Goal: Transaction & Acquisition: Register for event/course

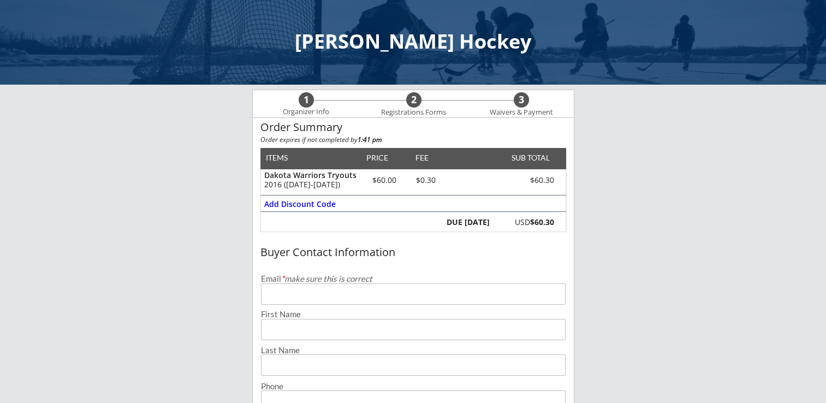
click at [318, 289] on input "email" at bounding box center [413, 293] width 305 height 21
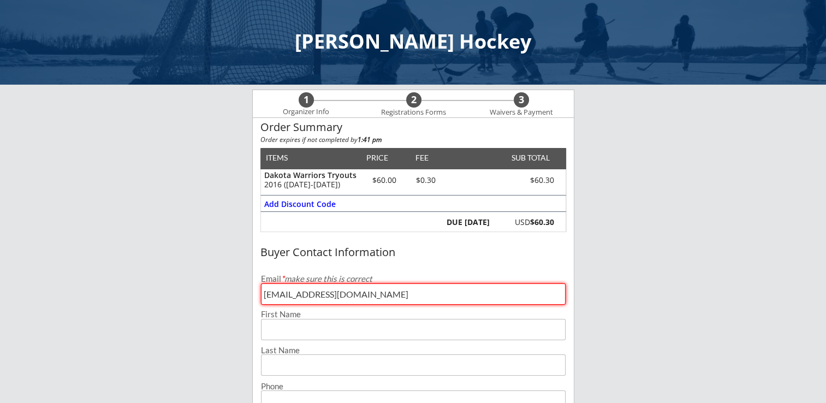
type input "[EMAIL_ADDRESS][DOMAIN_NAME]"
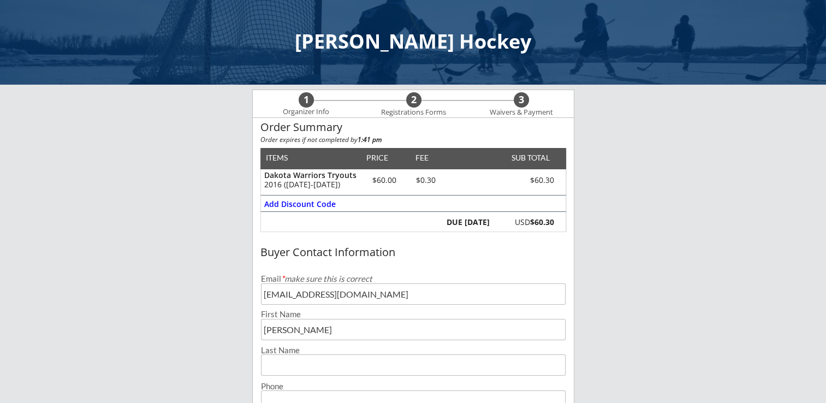
type input "[PERSON_NAME]"
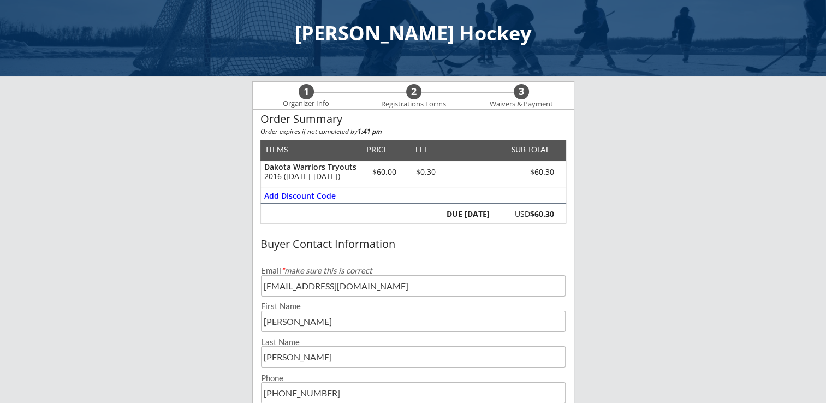
type input "[PHONE_NUMBER]"
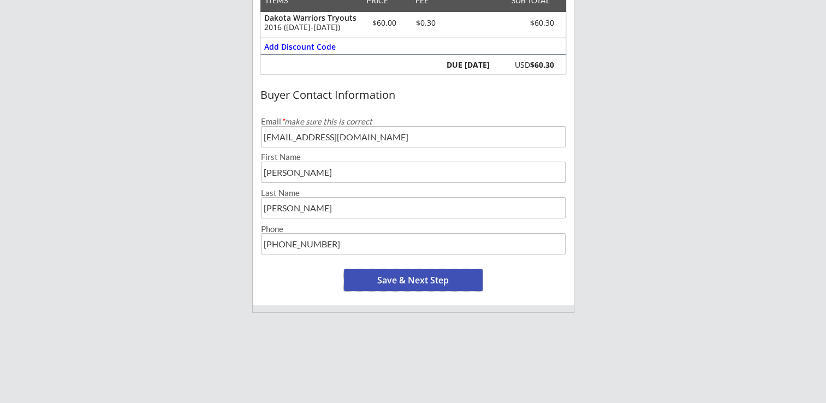
scroll to position [72, 0]
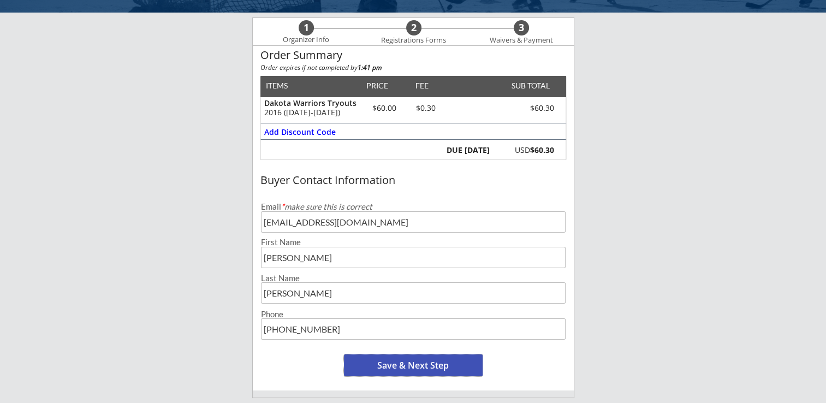
click at [418, 367] on button "Save & Next Step" at bounding box center [413, 365] width 139 height 22
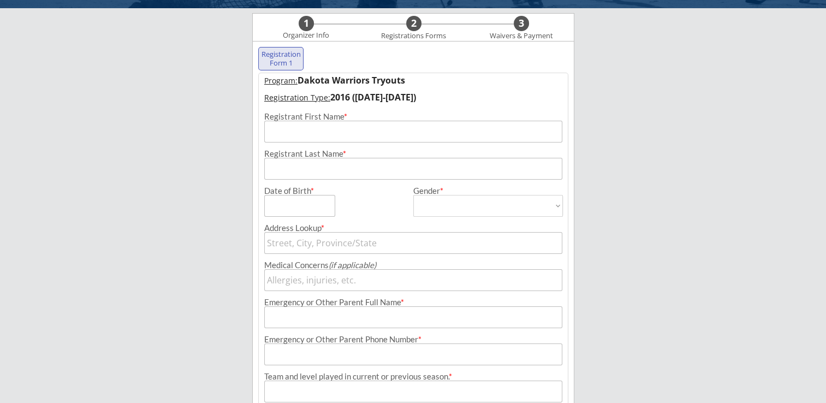
scroll to position [79, 0]
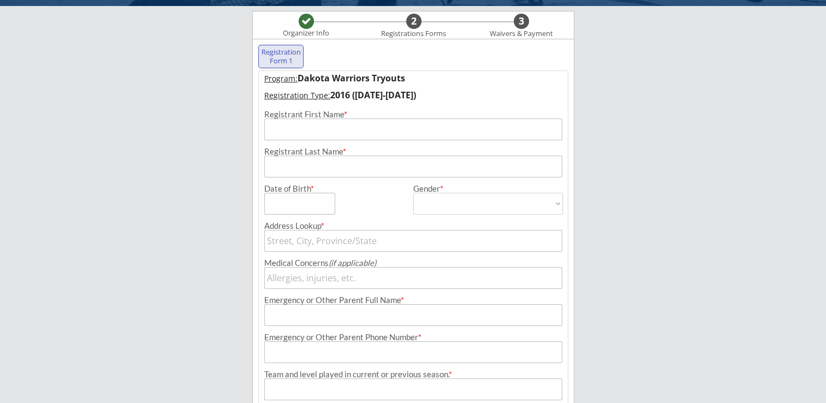
click at [331, 134] on input "input" at bounding box center [413, 129] width 298 height 22
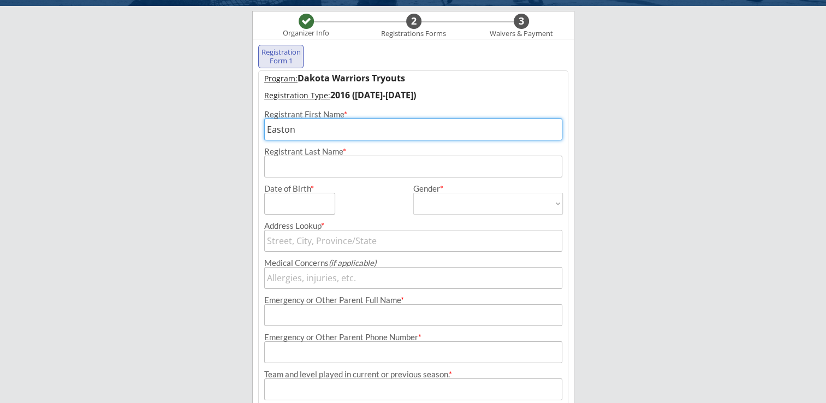
type input "Easton"
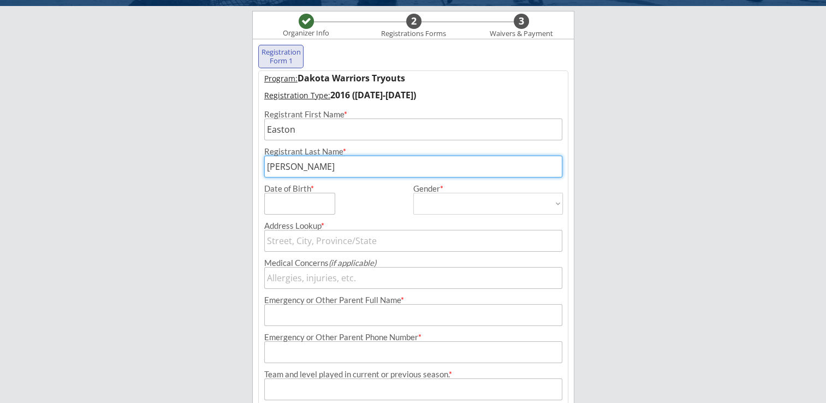
type input "[PERSON_NAME]"
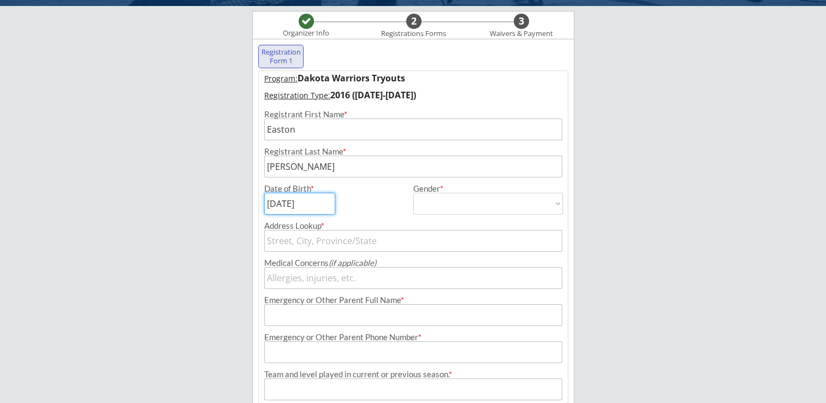
type input "[DATE]"
select select ""[DEMOGRAPHIC_DATA]""
type input "[DEMOGRAPHIC_DATA]"
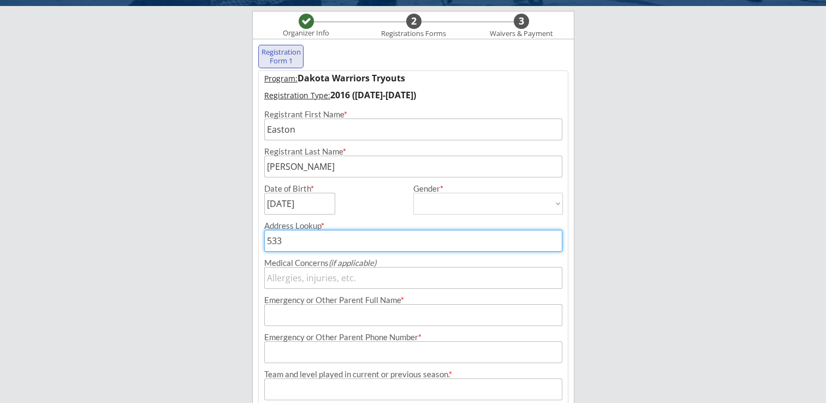
type input "5336"
type input "[STREET_ADDRESS]"
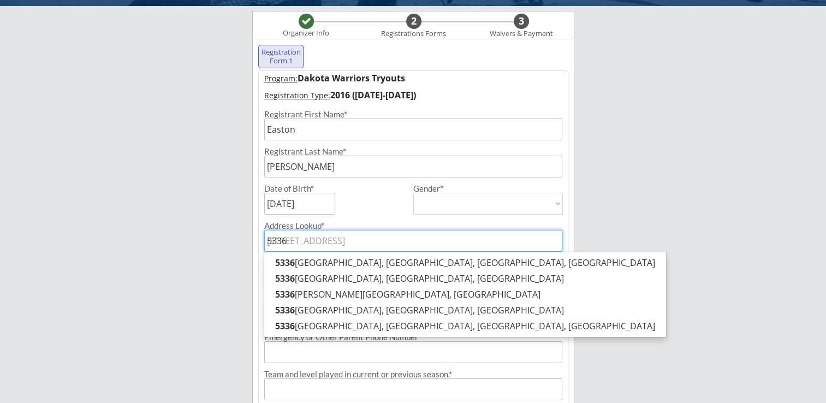
type input "5336"
type input "5336 B"
type input "[STREET_ADDRESS]"
type input "5336 Ba"
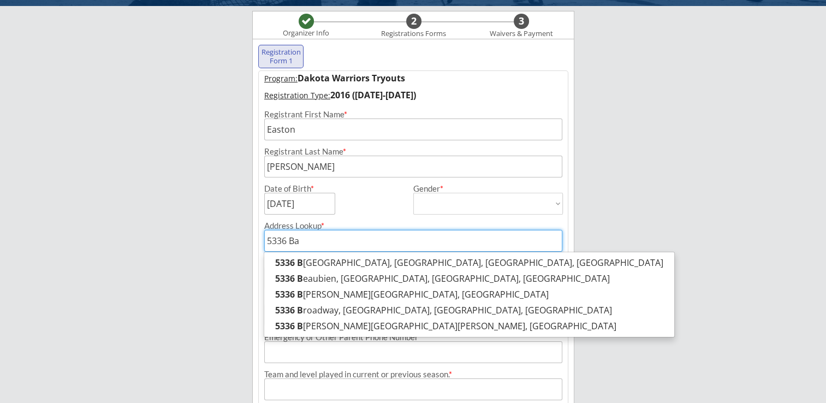
type input "[STREET_ADDRESS]"
type input "5336 Bas"
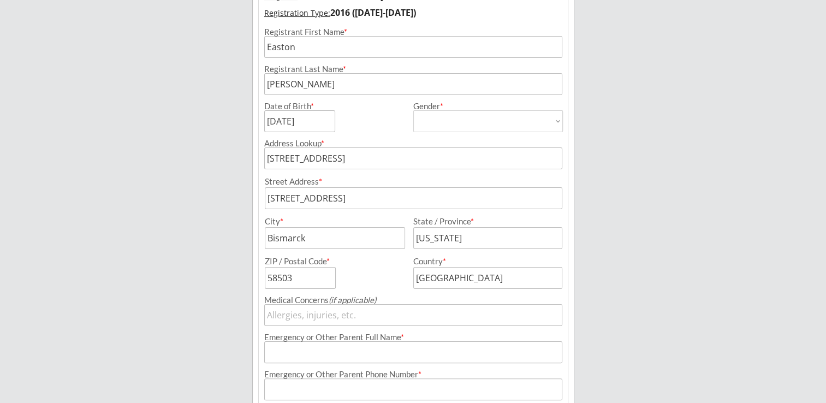
scroll to position [188, 0]
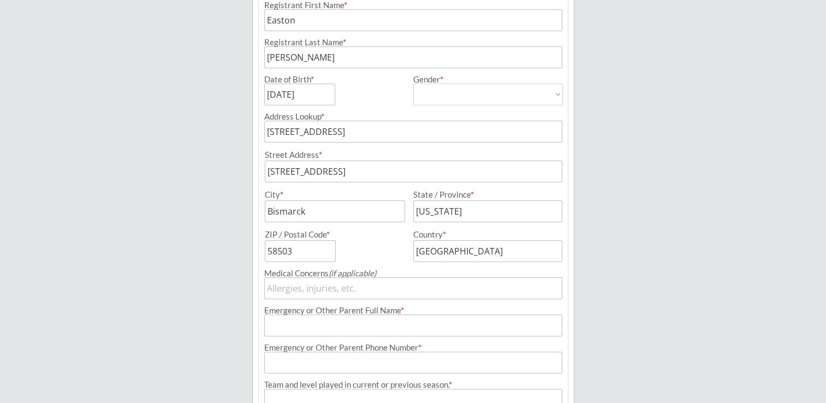
type input "[STREET_ADDRESS]"
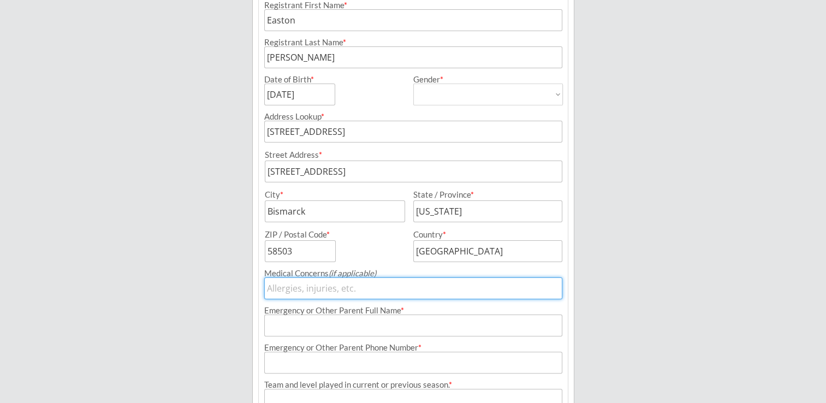
click at [320, 293] on input "input" at bounding box center [413, 288] width 298 height 22
type input "amoxicillian"
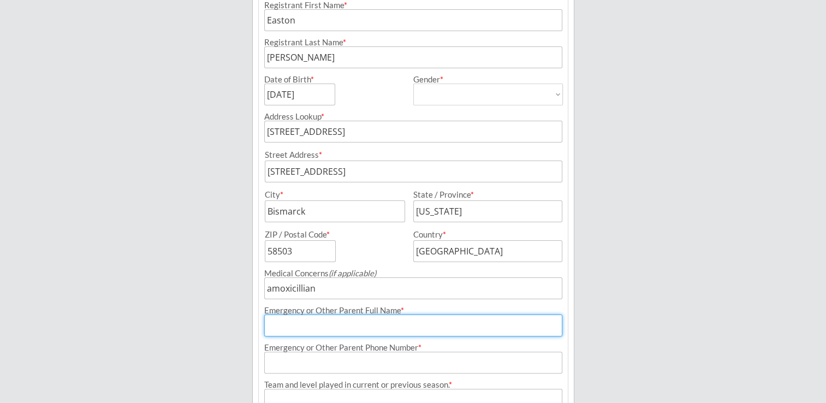
type input "P"
type input "[PERSON_NAME]"
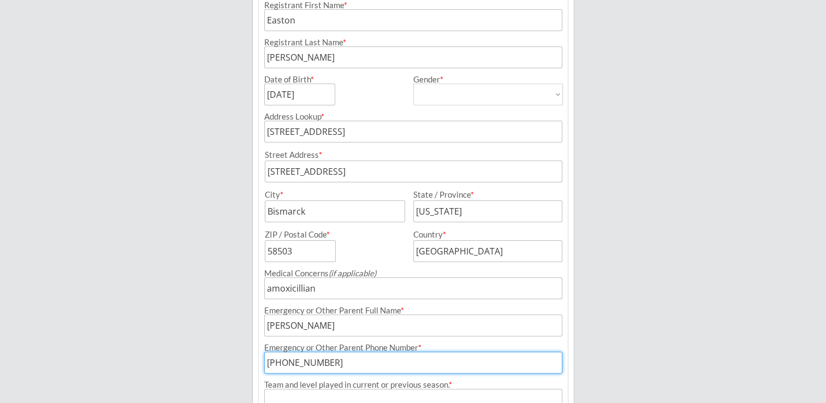
type input "[PHONE_NUMBER]"
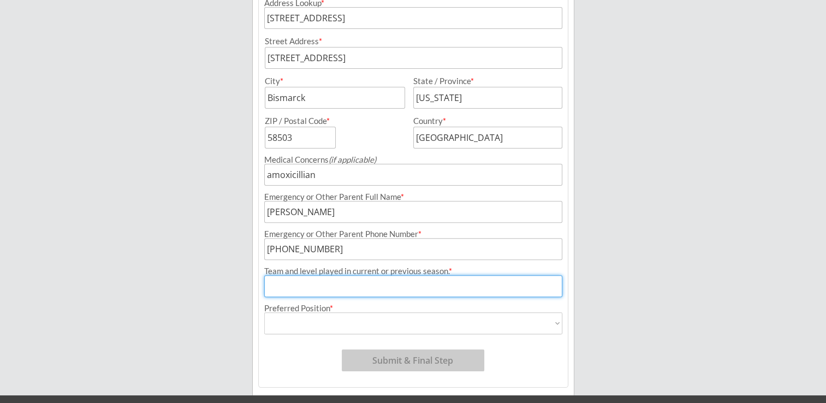
scroll to position [304, 0]
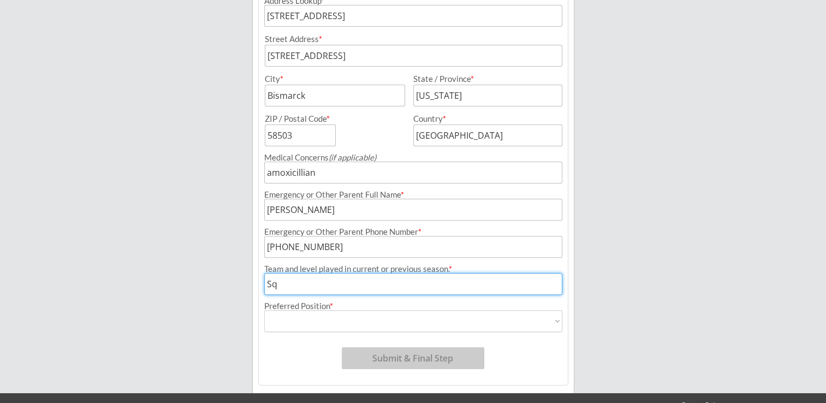
type input "S"
type input "will be a 1st year squirt this coming season"
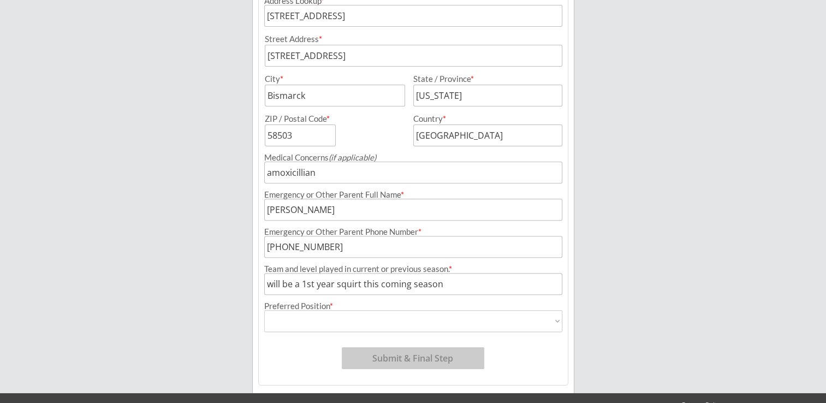
click at [352, 323] on select "Forward Defense Goalie" at bounding box center [413, 321] width 298 height 22
select select ""Forward ""
click at [264, 310] on select "Forward Defense Goalie" at bounding box center [413, 321] width 298 height 22
type input "Forward"
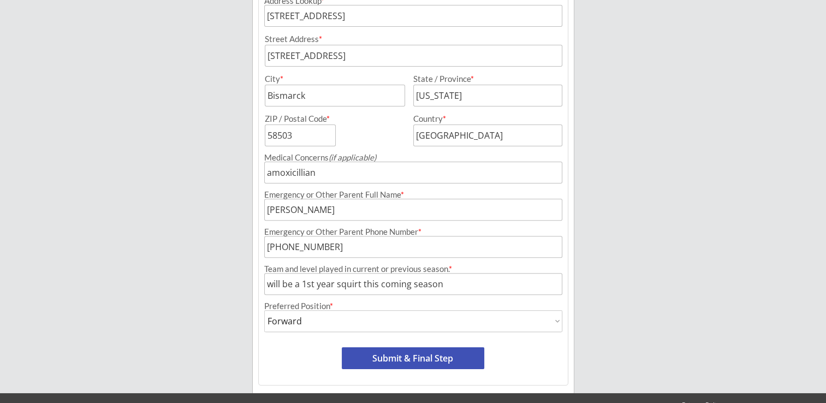
click at [396, 359] on button "Submit & Final Step" at bounding box center [413, 358] width 142 height 22
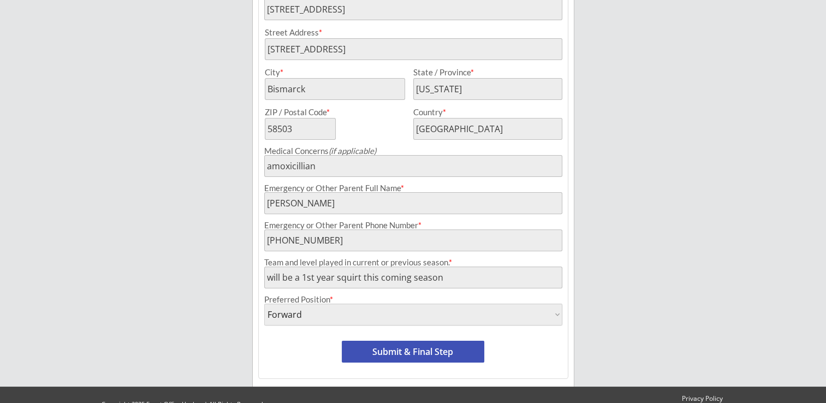
scroll to position [328, 0]
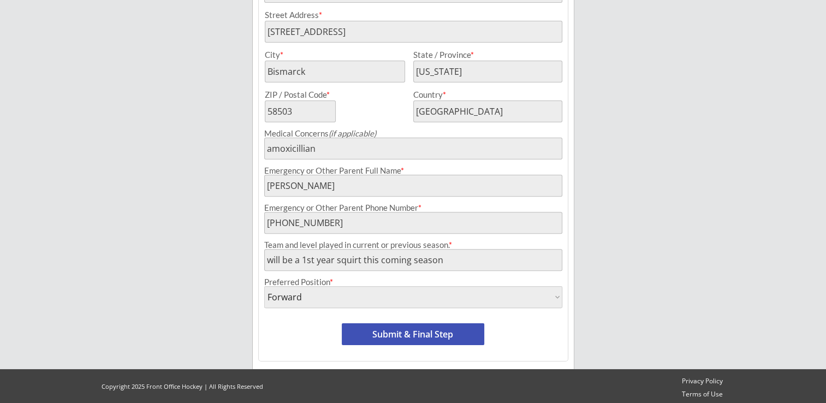
click at [443, 332] on button "Submit & Final Step" at bounding box center [413, 334] width 142 height 22
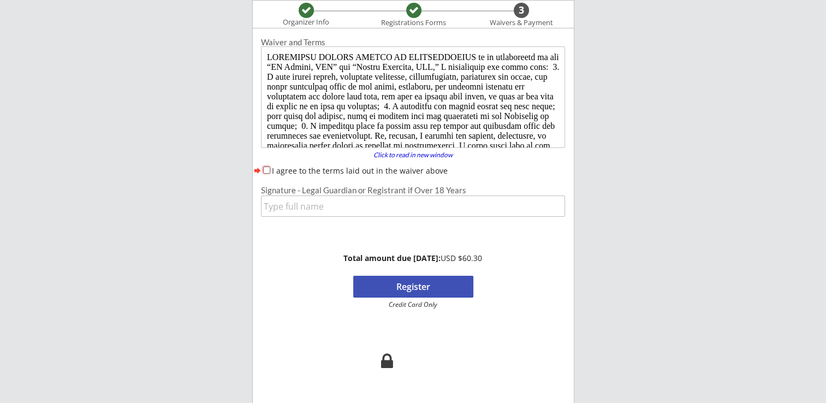
scroll to position [0, 0]
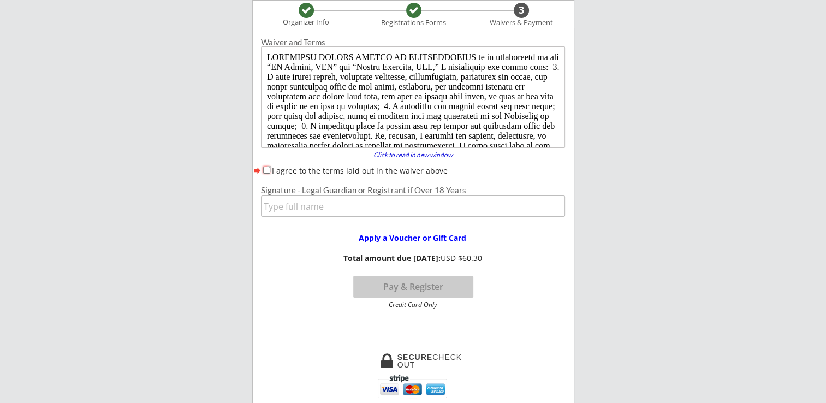
click at [266, 168] on input "I agree to the terms laid out in the waiver above" at bounding box center [266, 170] width 7 height 7
checkbox input "true"
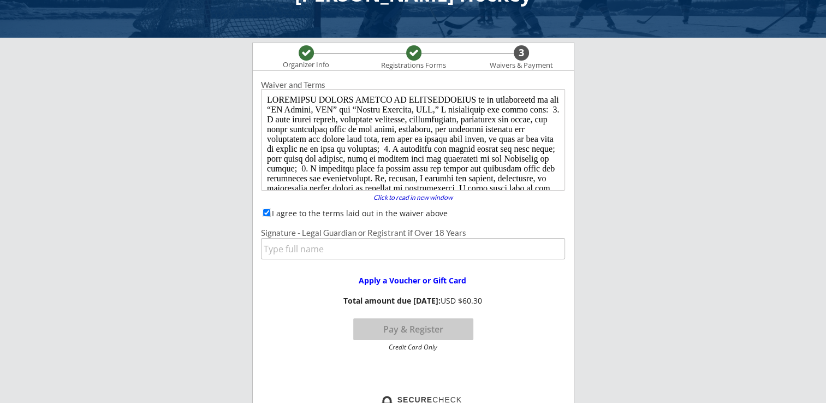
scroll to position [109, 0]
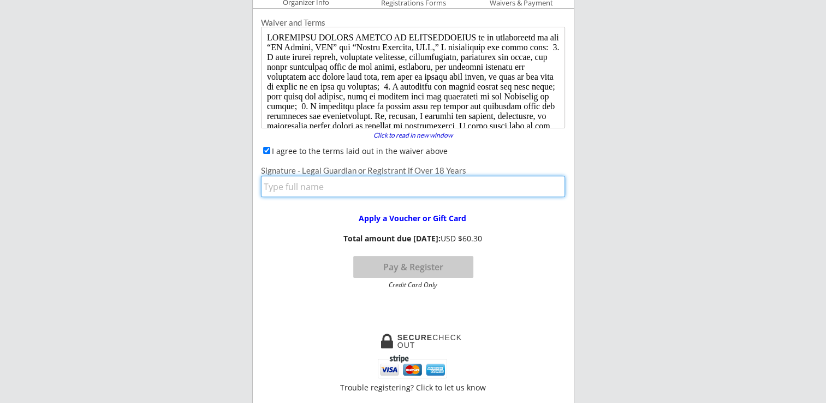
click at [320, 191] on input "input" at bounding box center [413, 186] width 304 height 21
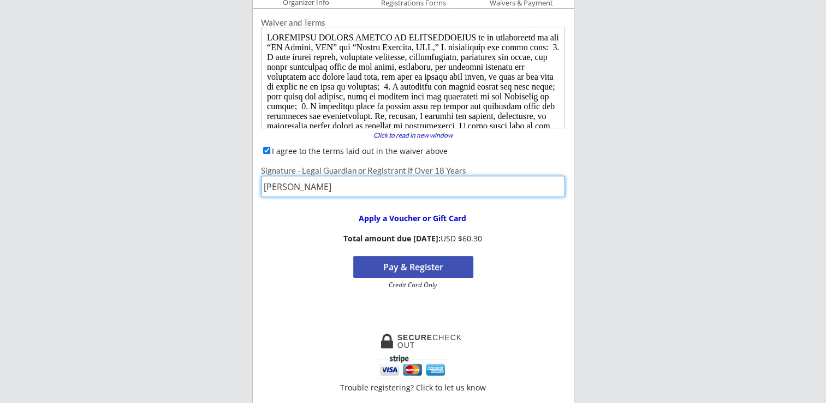
type input "[PERSON_NAME]"
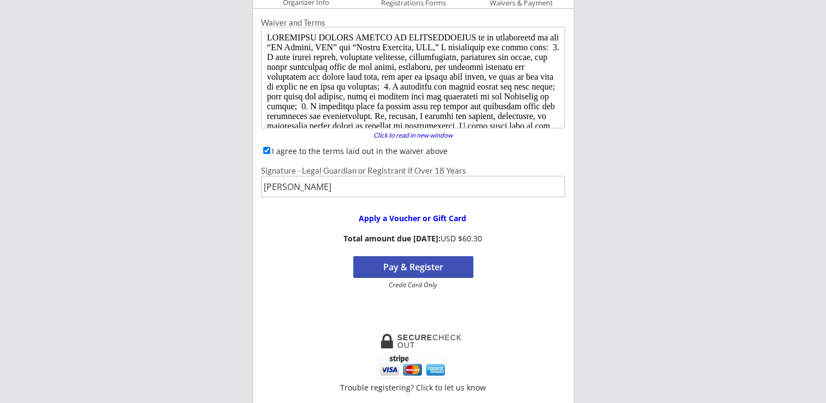
click at [305, 305] on div "Waiver and Terms Click to read in new window forward I agree to the terms laid …" at bounding box center [413, 167] width 320 height 307
click at [429, 266] on button "Pay & Register" at bounding box center [413, 267] width 120 height 22
